Goal: Information Seeking & Learning: Learn about a topic

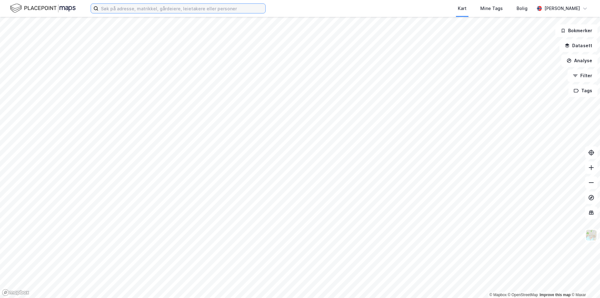
click at [186, 6] on input at bounding box center [181, 8] width 167 height 9
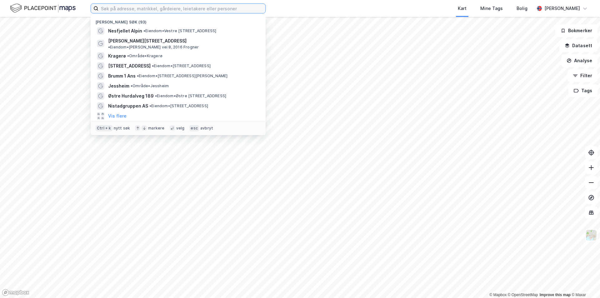
paste input "[STREET_ADDRESS]"
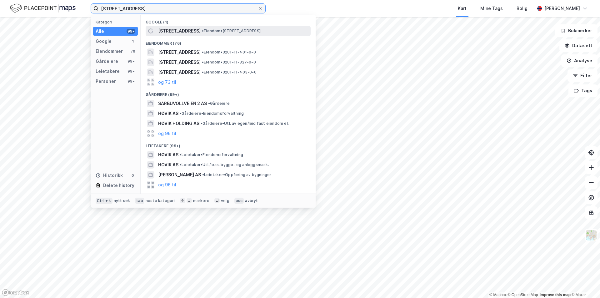
type input "[STREET_ADDRESS]"
click at [192, 30] on span "[STREET_ADDRESS]" at bounding box center [179, 30] width 42 height 7
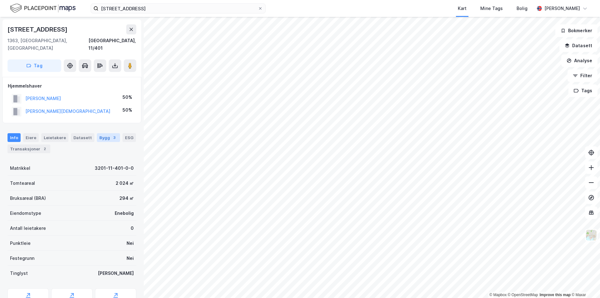
click at [100, 133] on div "Bygg 3" at bounding box center [108, 137] width 23 height 9
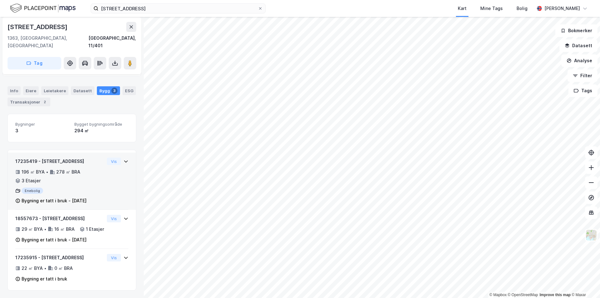
scroll to position [48, 0]
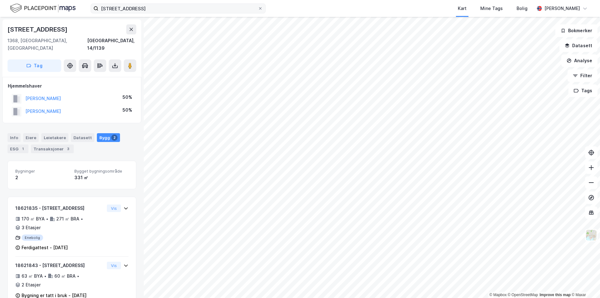
scroll to position [9, 0]
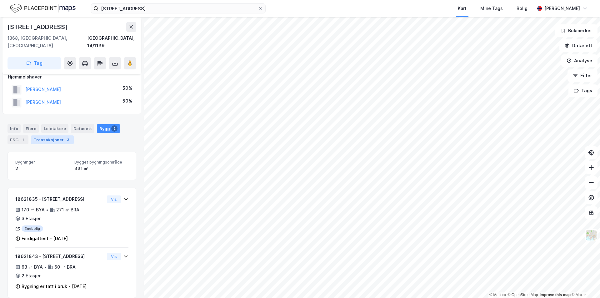
click at [57, 135] on div "Transaksjoner 3" at bounding box center [52, 139] width 43 height 9
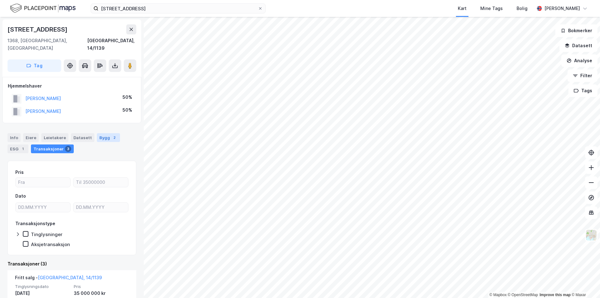
click at [100, 133] on div "Bygg 2" at bounding box center [108, 137] width 23 height 9
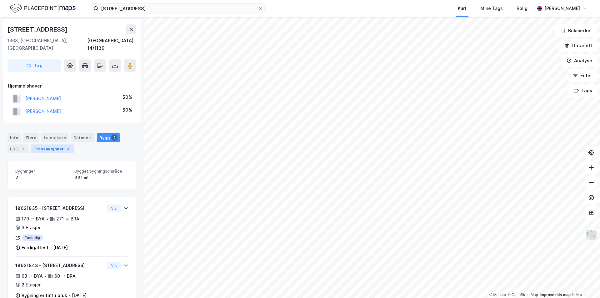
click at [43, 144] on div "Transaksjoner 3" at bounding box center [52, 148] width 43 height 9
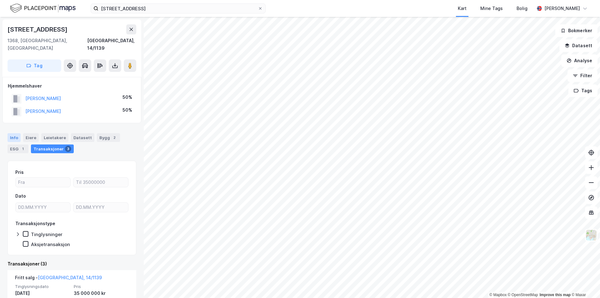
click at [12, 133] on div "Info" at bounding box center [13, 137] width 13 height 9
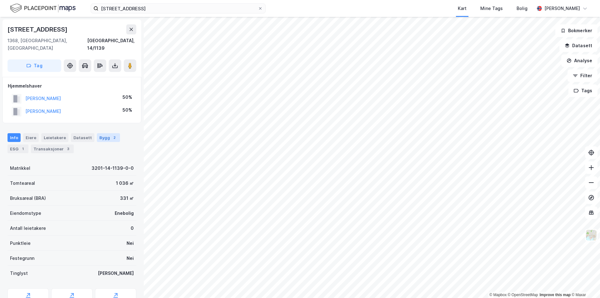
click at [97, 133] on div "Bygg 2" at bounding box center [108, 137] width 23 height 9
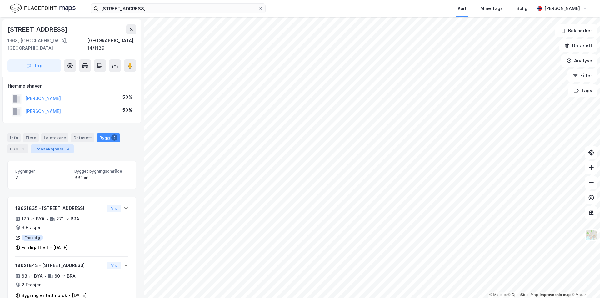
click at [44, 144] on div "Transaksjoner 3" at bounding box center [52, 148] width 43 height 9
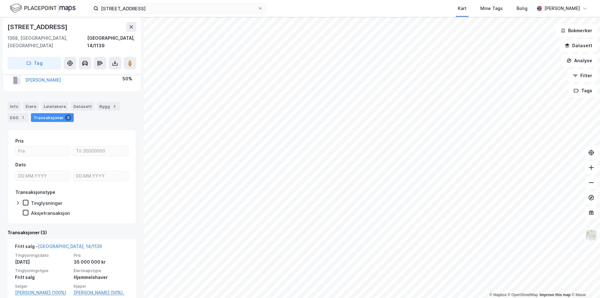
scroll to position [62, 0]
